Goal: Information Seeking & Learning: Learn about a topic

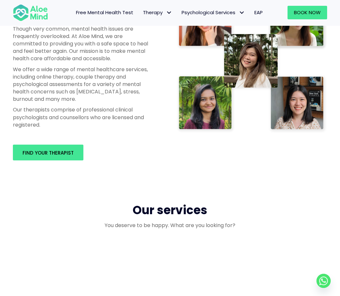
scroll to position [433, 0]
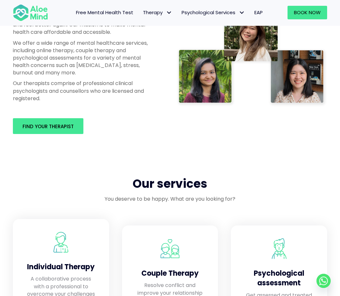
click at [68, 275] on p "A collaborative process with a professional to overcome your challenges" at bounding box center [61, 286] width 71 height 23
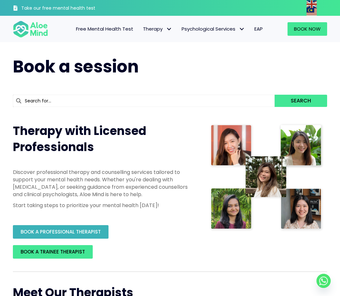
click at [82, 230] on span "BOOK A PROFESSIONAL THERAPIST" at bounding box center [61, 231] width 80 height 7
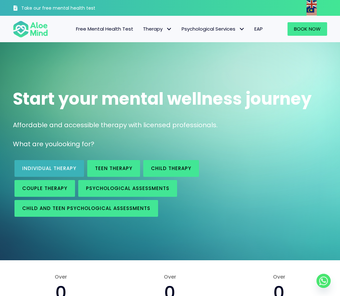
click at [63, 169] on span "Individual therapy" at bounding box center [49, 168] width 54 height 7
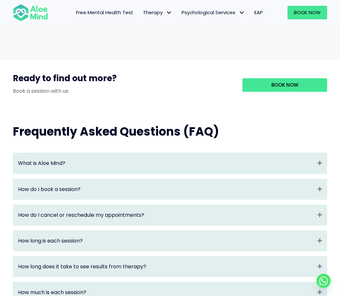
scroll to position [708, 0]
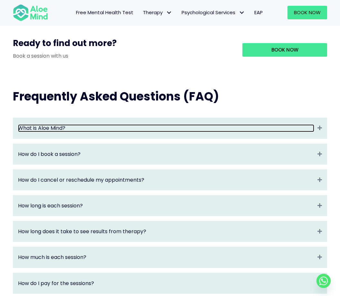
click at [291, 124] on link "What is Aloe Mind?" at bounding box center [166, 127] width 296 height 7
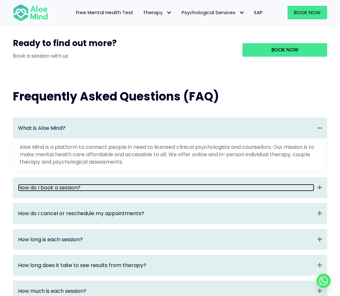
click at [270, 184] on link "How do I book a session?" at bounding box center [166, 187] width 296 height 7
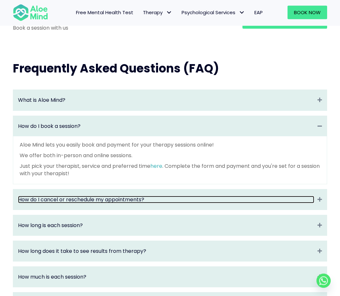
click at [252, 196] on link "How do I cancel or reschedule my appointments?" at bounding box center [166, 199] width 296 height 7
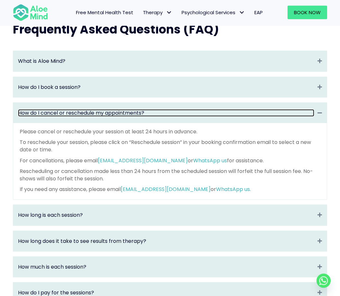
scroll to position [775, 0]
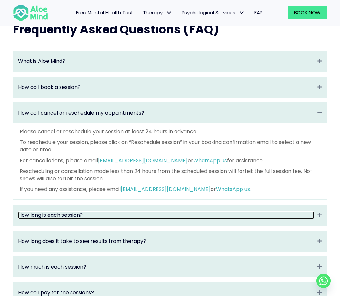
click at [263, 211] on link "How long is each session?" at bounding box center [166, 214] width 296 height 7
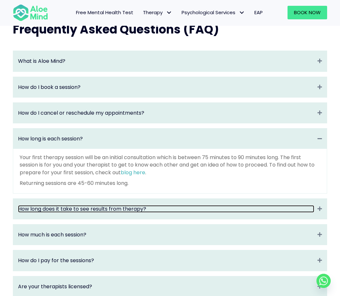
click at [266, 205] on link "How long does it take to see results from therapy?" at bounding box center [166, 208] width 296 height 7
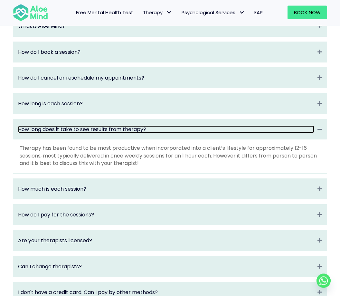
scroll to position [810, 0]
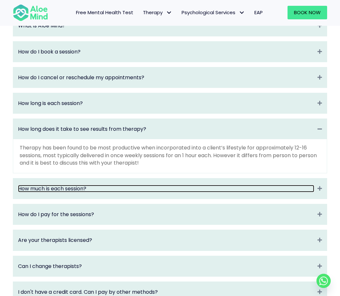
click at [270, 185] on link "How much is each session?" at bounding box center [166, 188] width 296 height 7
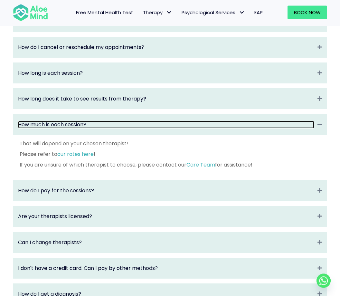
scroll to position [840, 0]
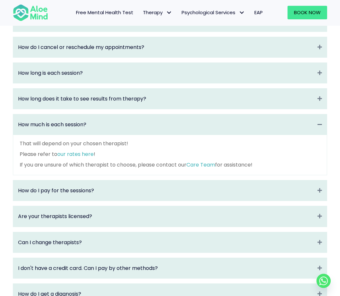
click at [267, 185] on div "How do I pay for the sessions? Expand" at bounding box center [170, 190] width 314 height 20
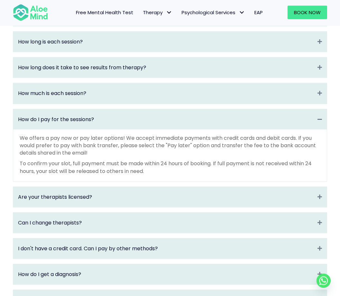
scroll to position [872, 0]
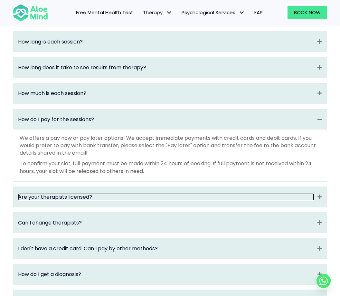
click at [270, 193] on link "Are your therapists licensed?" at bounding box center [166, 196] width 296 height 7
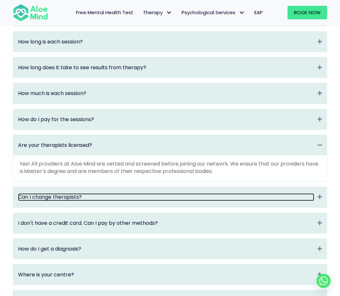
click at [265, 193] on link "Can I change therapists?" at bounding box center [166, 196] width 296 height 7
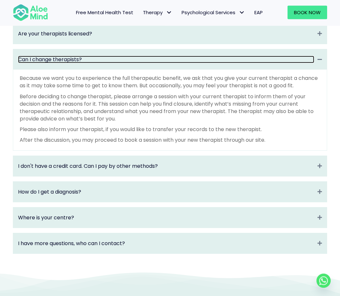
scroll to position [983, 0]
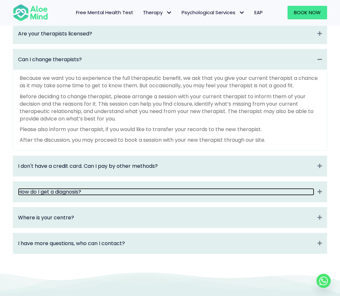
click at [271, 188] on link "How do I get a diagnosis?" at bounding box center [166, 191] width 296 height 7
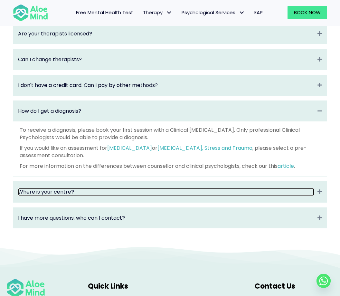
click at [268, 188] on link "Where is your centre?" at bounding box center [166, 191] width 296 height 7
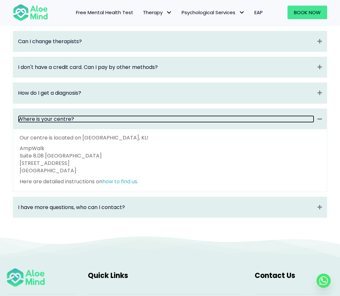
scroll to position [1001, 0]
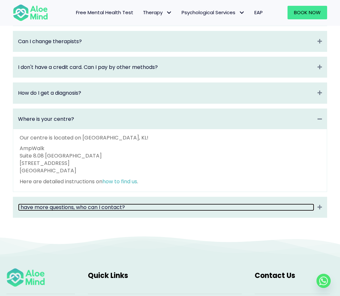
click at [266, 204] on link "I have more questions, who can I contact?" at bounding box center [166, 207] width 296 height 7
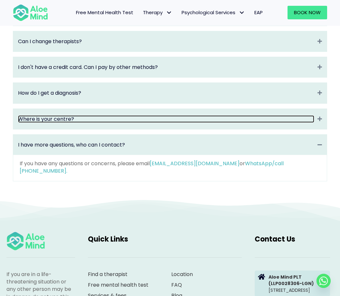
click at [299, 115] on link "Where is your centre?" at bounding box center [166, 118] width 296 height 7
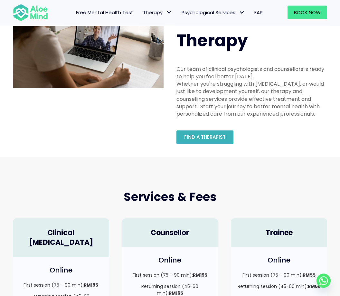
scroll to position [49, 0]
click at [222, 138] on span "Find a therapist" at bounding box center [205, 137] width 42 height 7
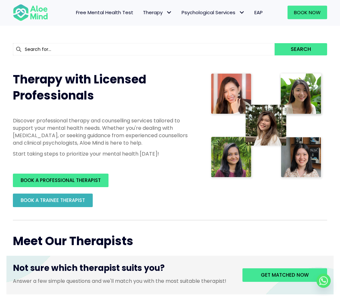
scroll to position [51, 0]
click at [80, 199] on span "BOOK A TRAINEE THERAPIST" at bounding box center [53, 200] width 64 height 7
